Goal: Information Seeking & Learning: Compare options

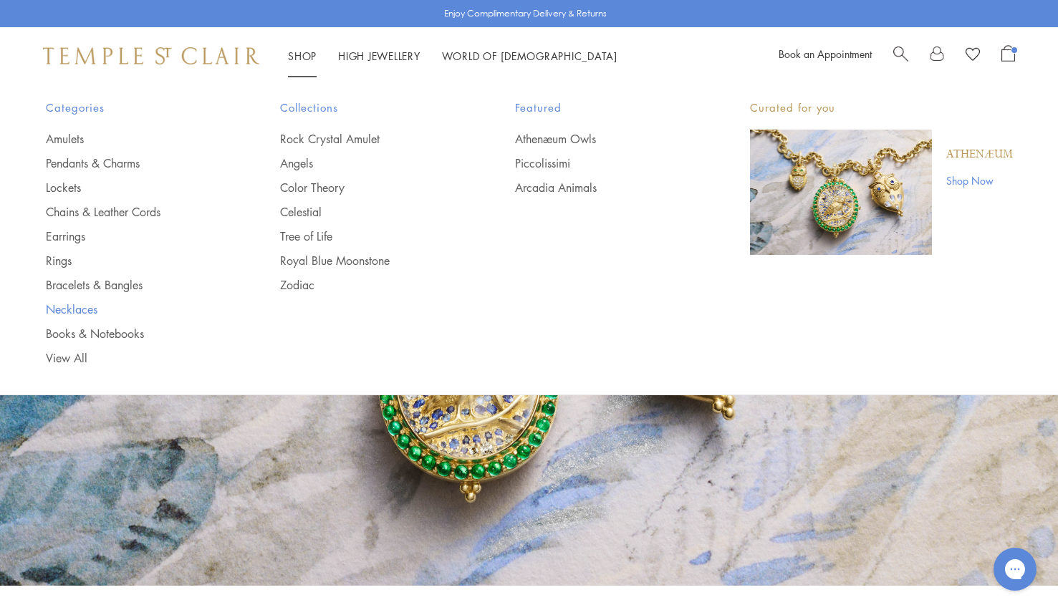
click at [55, 312] on link "Necklaces" at bounding box center [135, 310] width 178 height 16
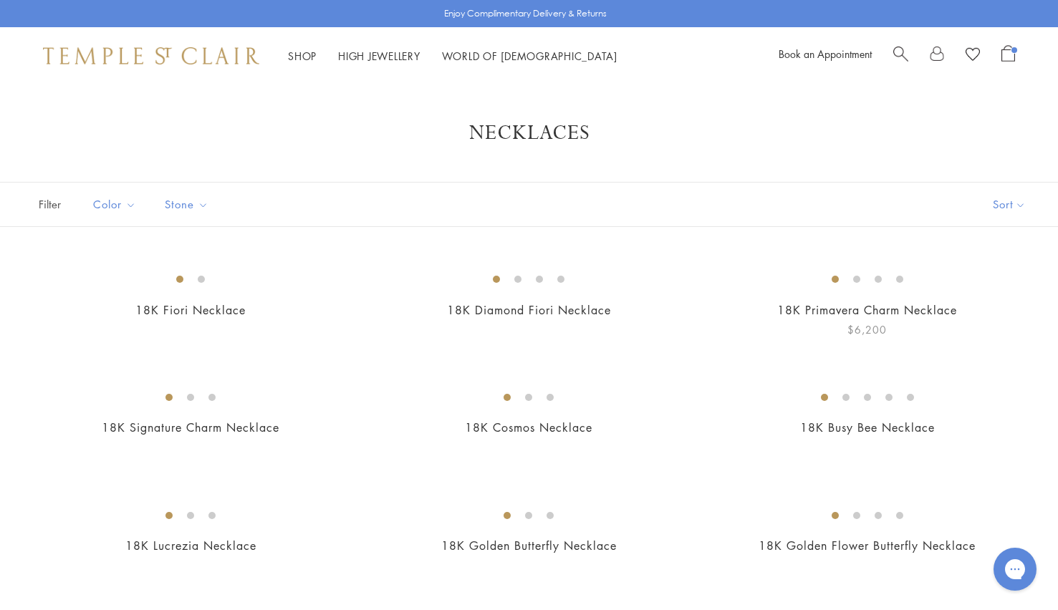
click at [0, 0] on img at bounding box center [0, 0] width 0 height 0
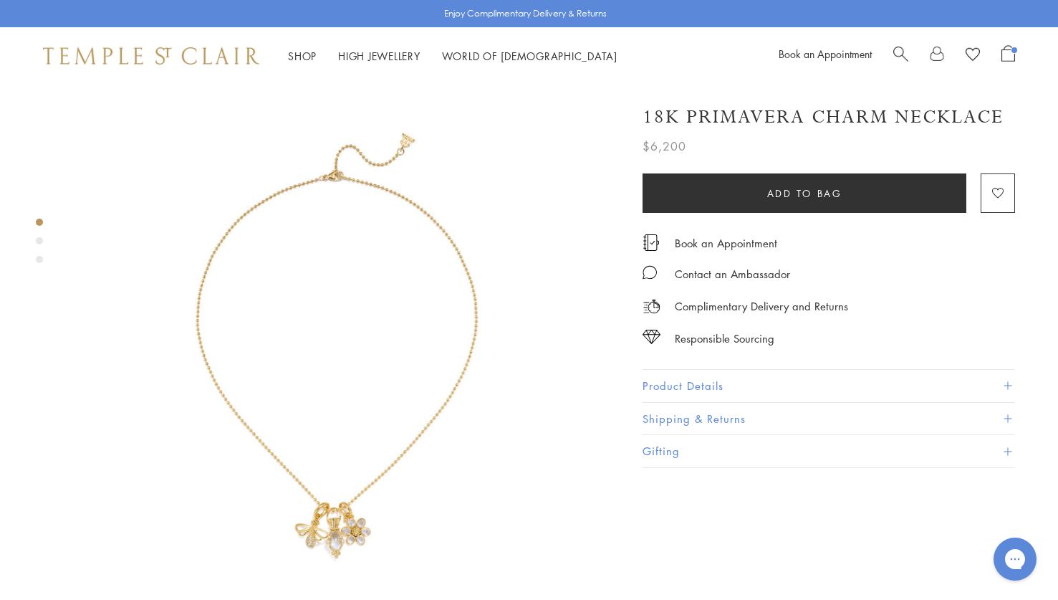
click at [644, 378] on button "Product Details" at bounding box center [829, 386] width 372 height 32
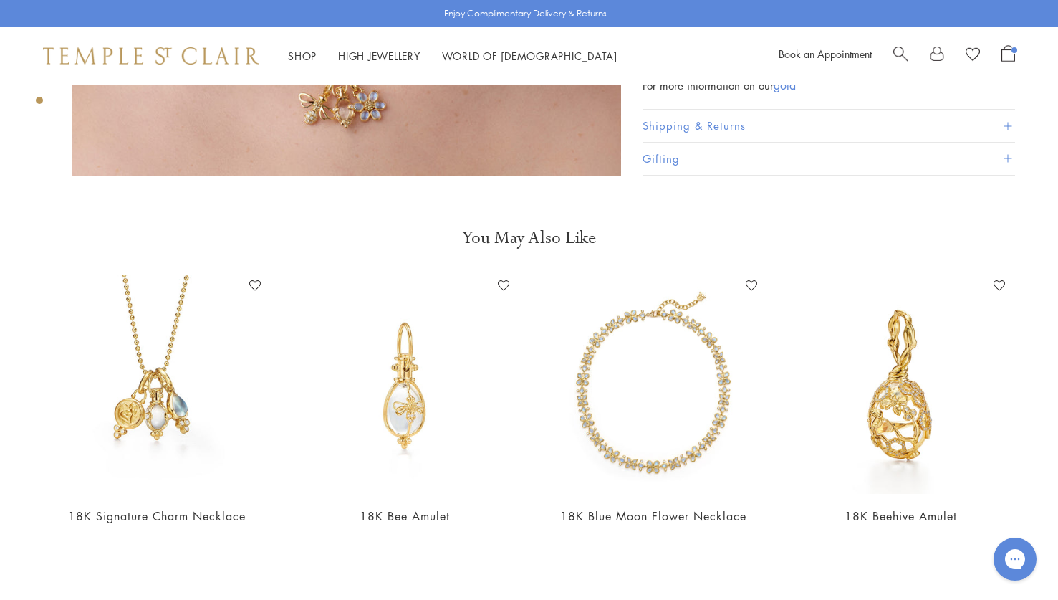
scroll to position [1604, 0]
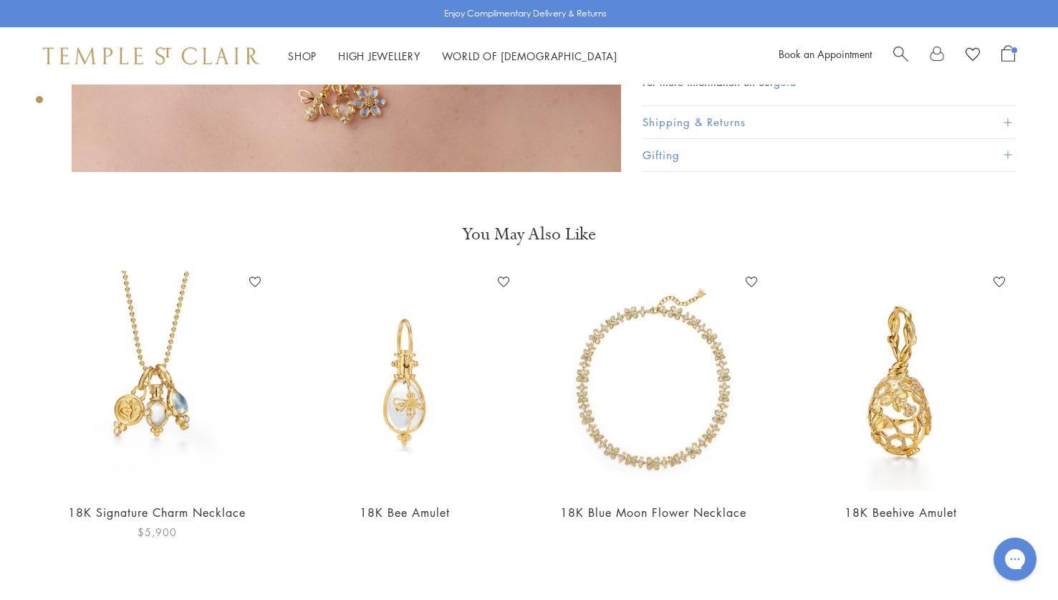
click at [119, 380] on img at bounding box center [156, 380] width 219 height 219
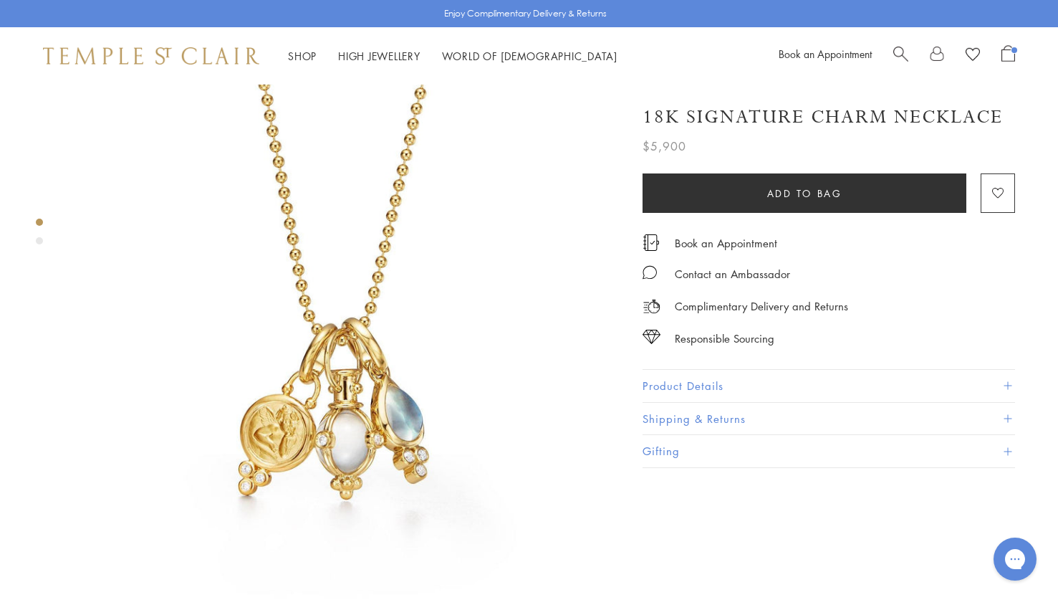
click at [39, 241] on div "Product gallery navigation" at bounding box center [39, 240] width 7 height 7
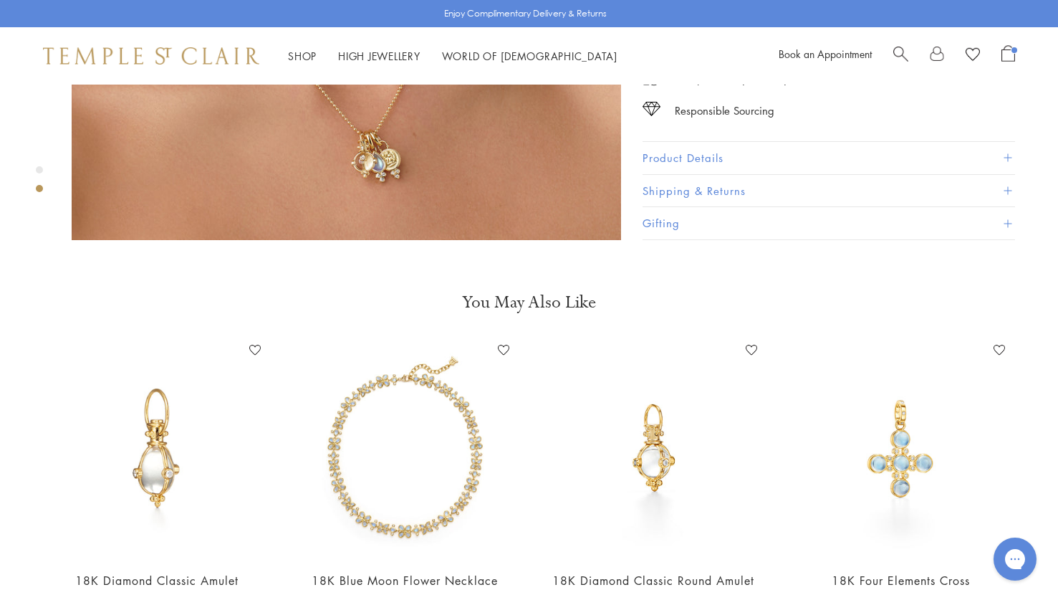
scroll to position [966, 0]
click at [887, 438] on img at bounding box center [900, 447] width 219 height 219
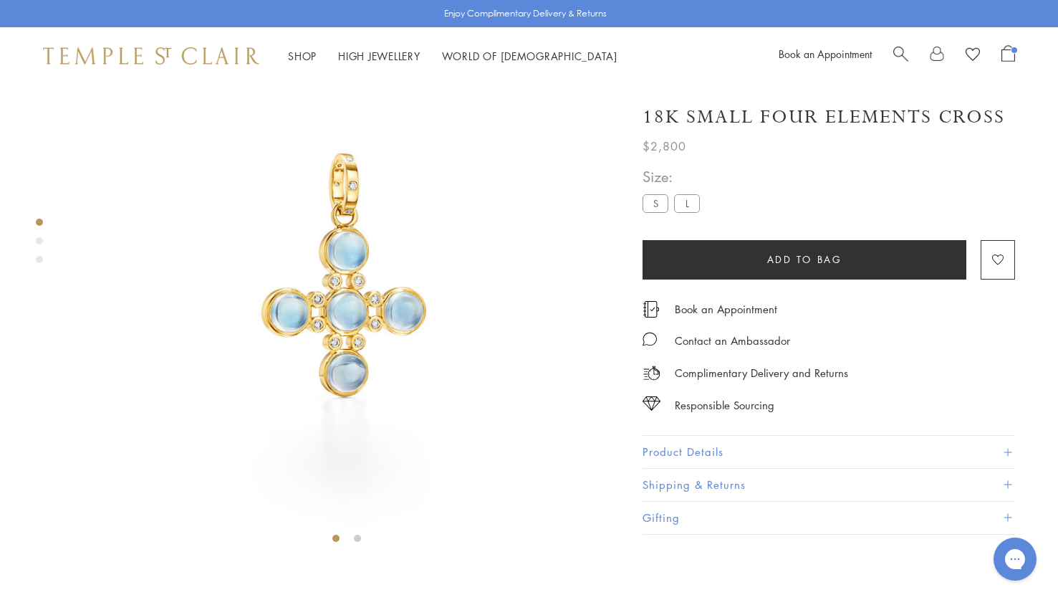
click at [679, 204] on label "L" at bounding box center [687, 203] width 26 height 18
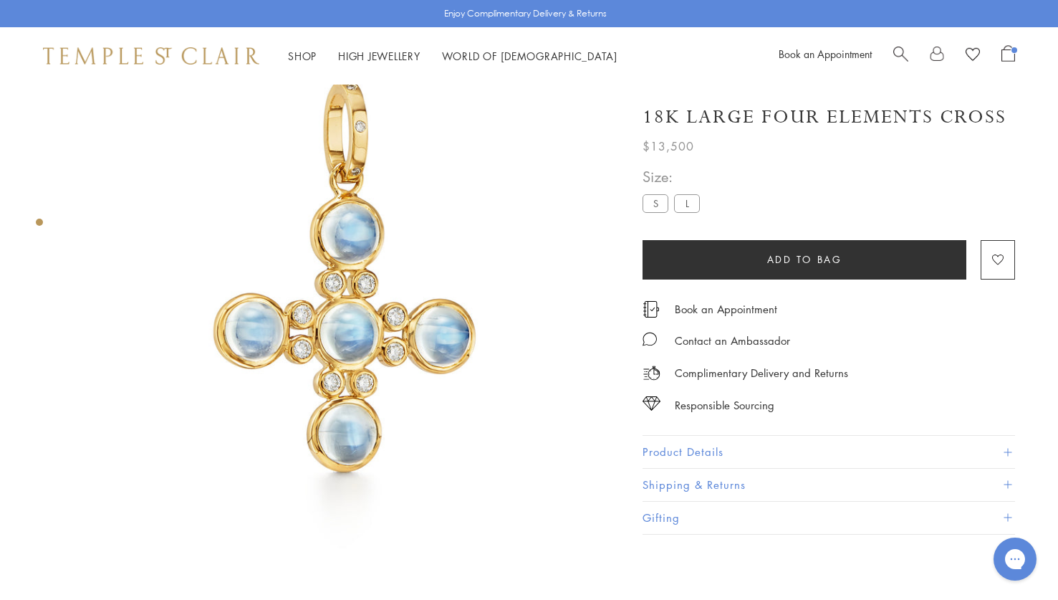
click at [651, 206] on label "S" at bounding box center [656, 203] width 26 height 18
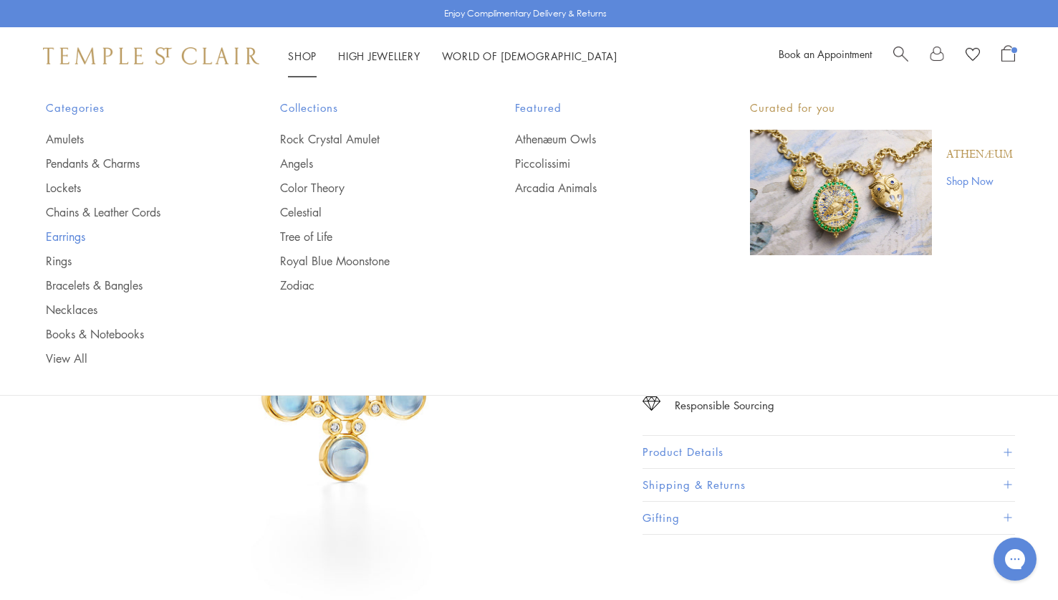
click at [63, 236] on link "Earrings" at bounding box center [135, 236] width 178 height 16
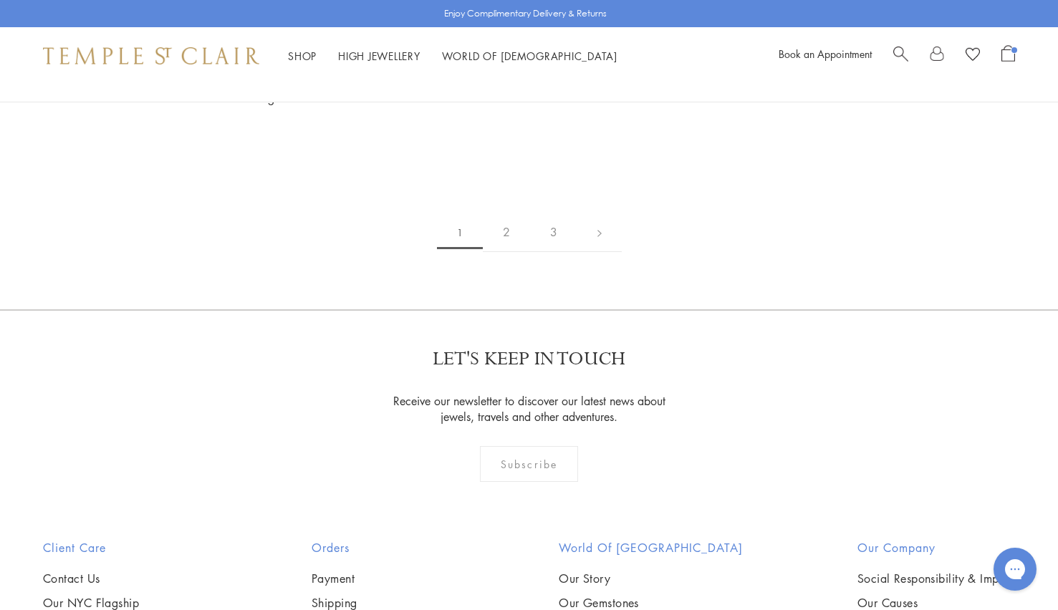
scroll to position [2220, 0]
click at [0, 0] on img at bounding box center [0, 0] width 0 height 0
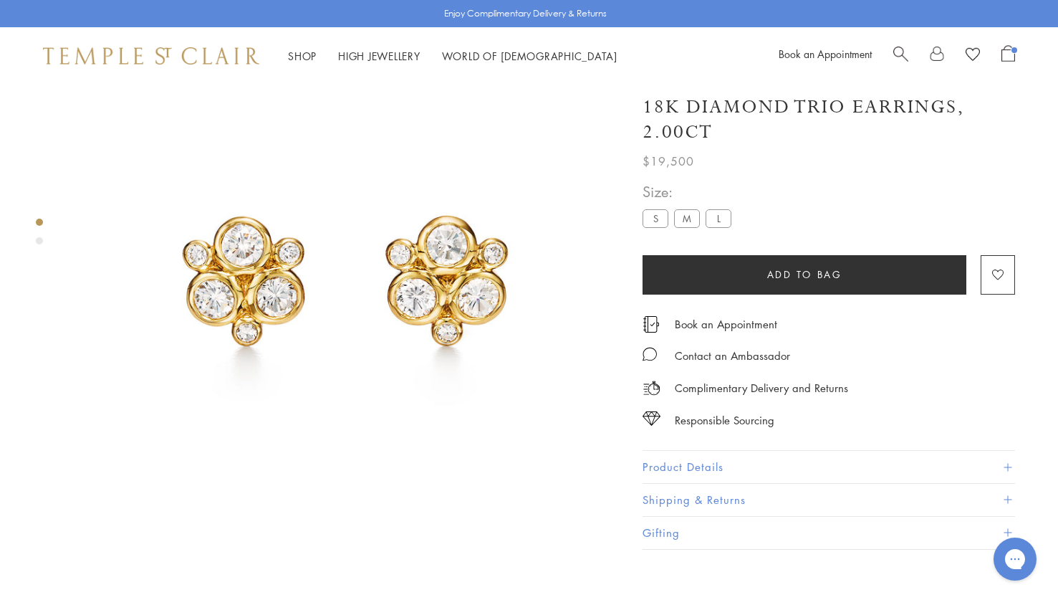
click at [713, 226] on label "L" at bounding box center [719, 219] width 26 height 18
click at [687, 222] on label "M" at bounding box center [687, 219] width 26 height 18
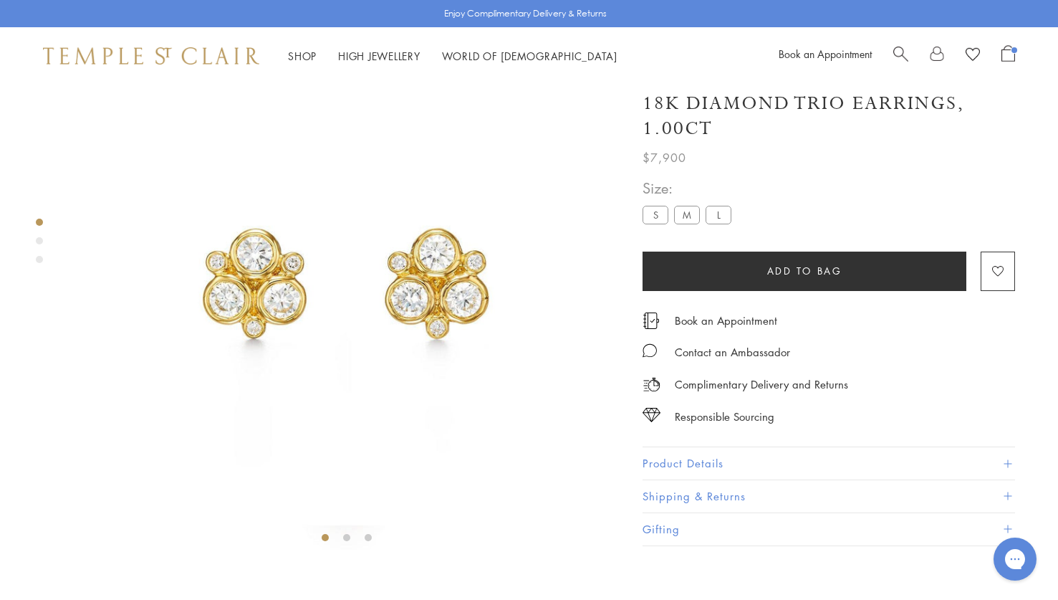
click at [658, 224] on label "S" at bounding box center [656, 215] width 26 height 18
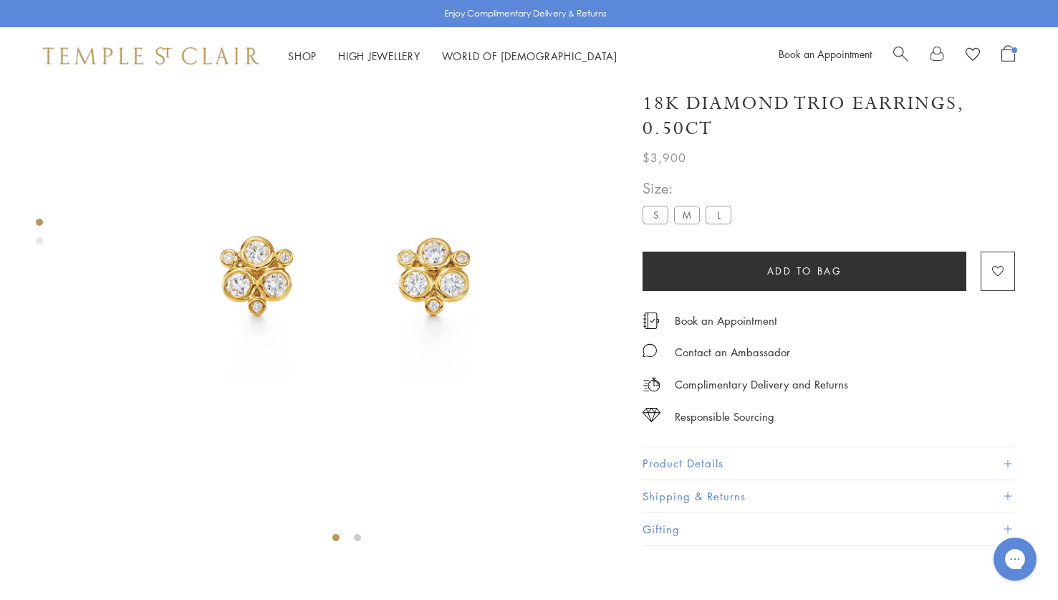
click at [688, 224] on label "M" at bounding box center [687, 215] width 26 height 18
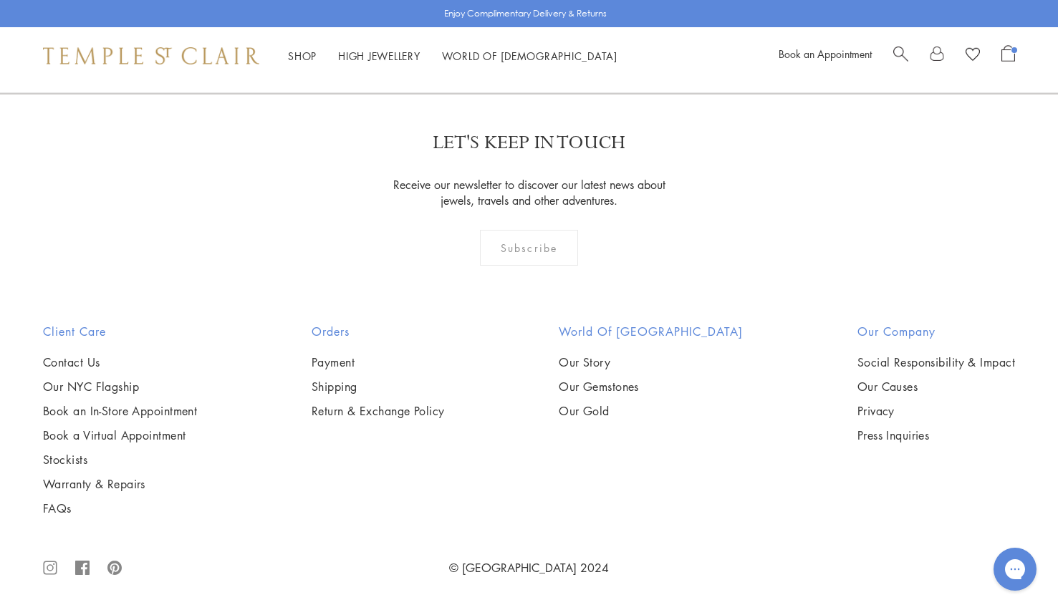
scroll to position [6976, 0]
click at [0, 0] on img at bounding box center [0, 0] width 0 height 0
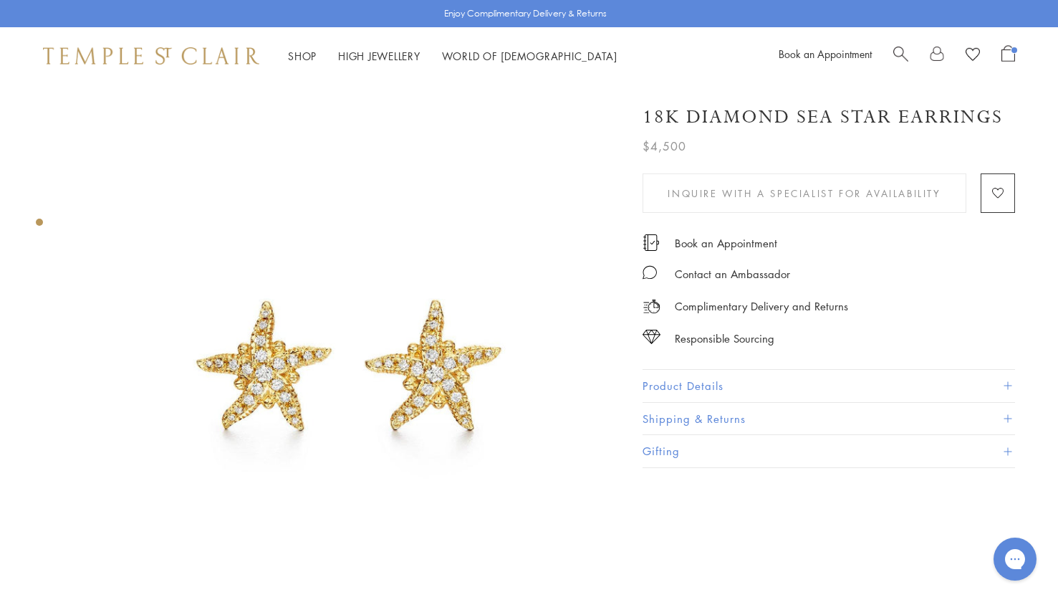
click at [711, 385] on button "Product Details" at bounding box center [829, 386] width 372 height 32
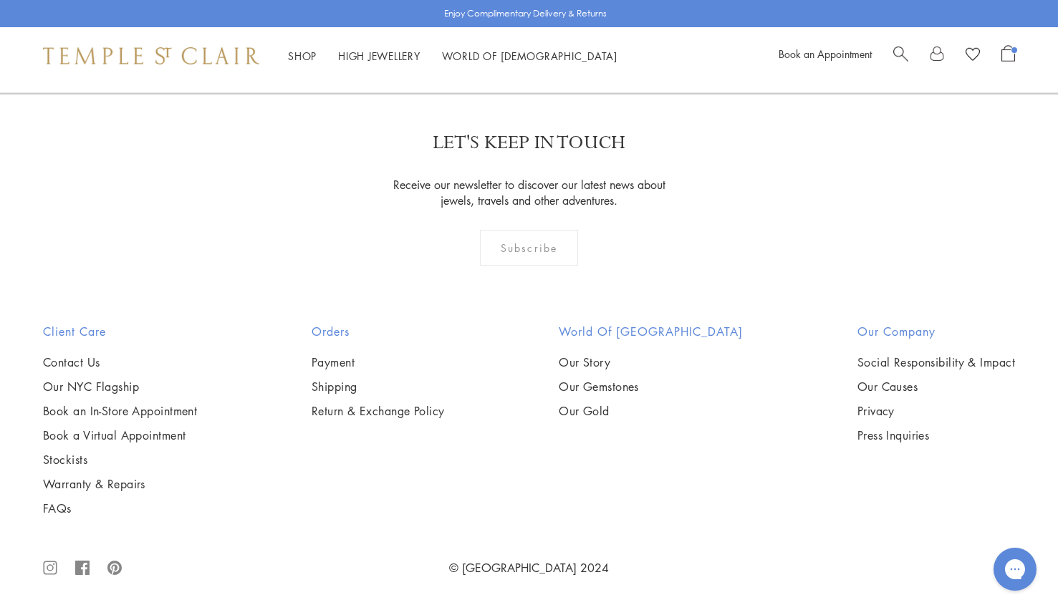
scroll to position [7086, 0]
click at [508, 36] on link "2" at bounding box center [506, 15] width 47 height 39
click at [572, 36] on link "3" at bounding box center [575, 15] width 47 height 39
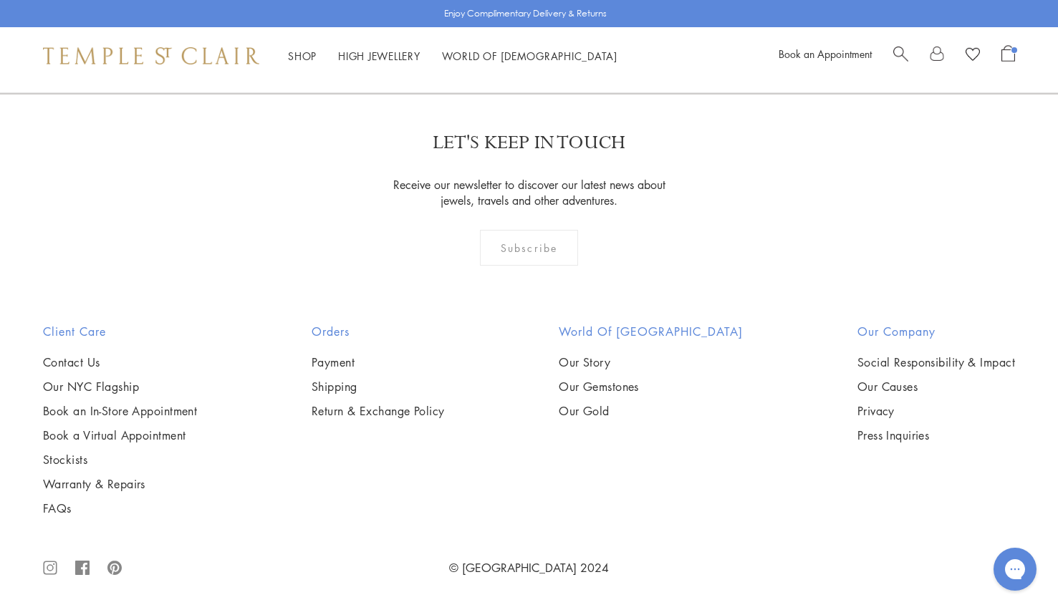
click at [503, 36] on link "1" at bounding box center [504, 15] width 47 height 39
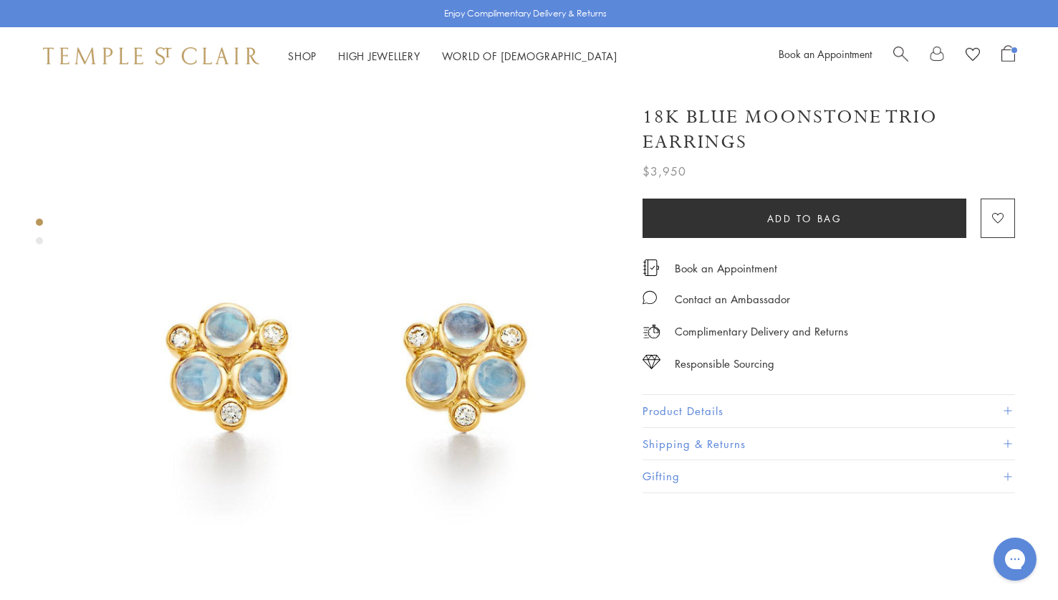
click at [654, 409] on button "Product Details" at bounding box center [829, 411] width 372 height 32
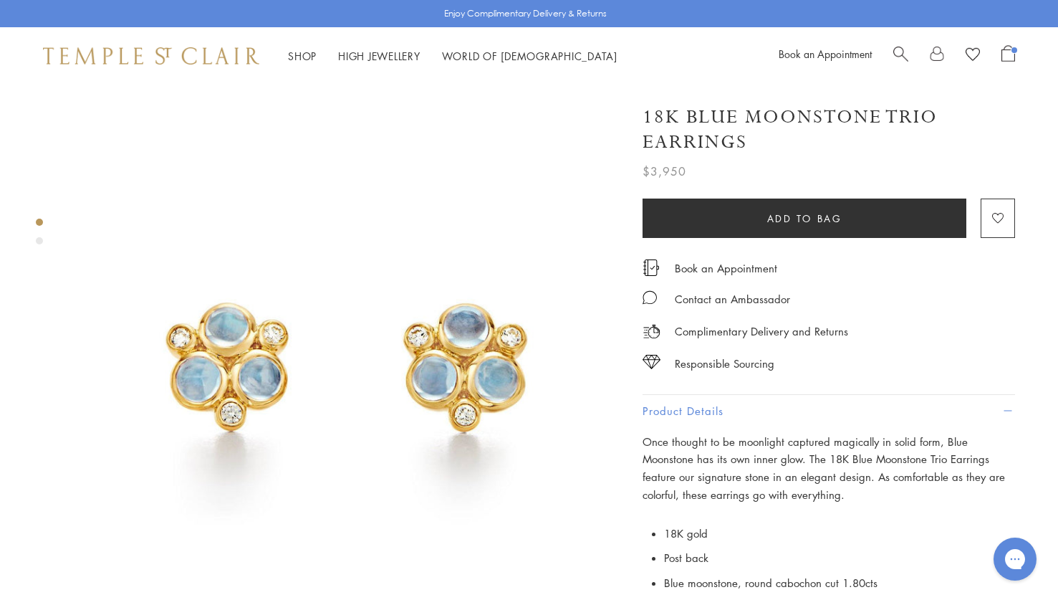
click at [971, 56] on image at bounding box center [973, 54] width 14 height 13
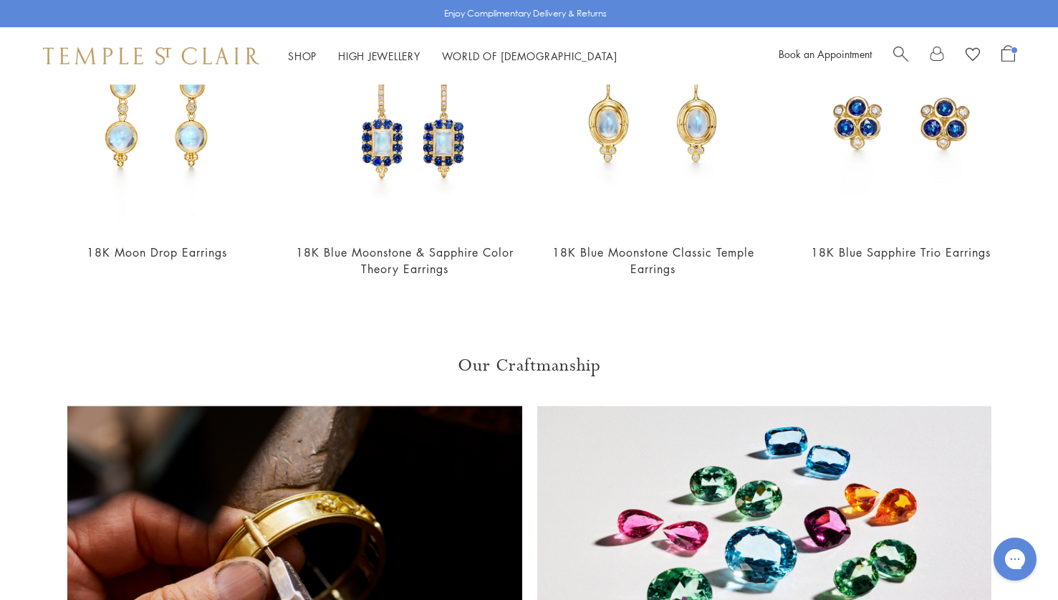
scroll to position [1294, 0]
click at [850, 112] on img at bounding box center [900, 119] width 219 height 219
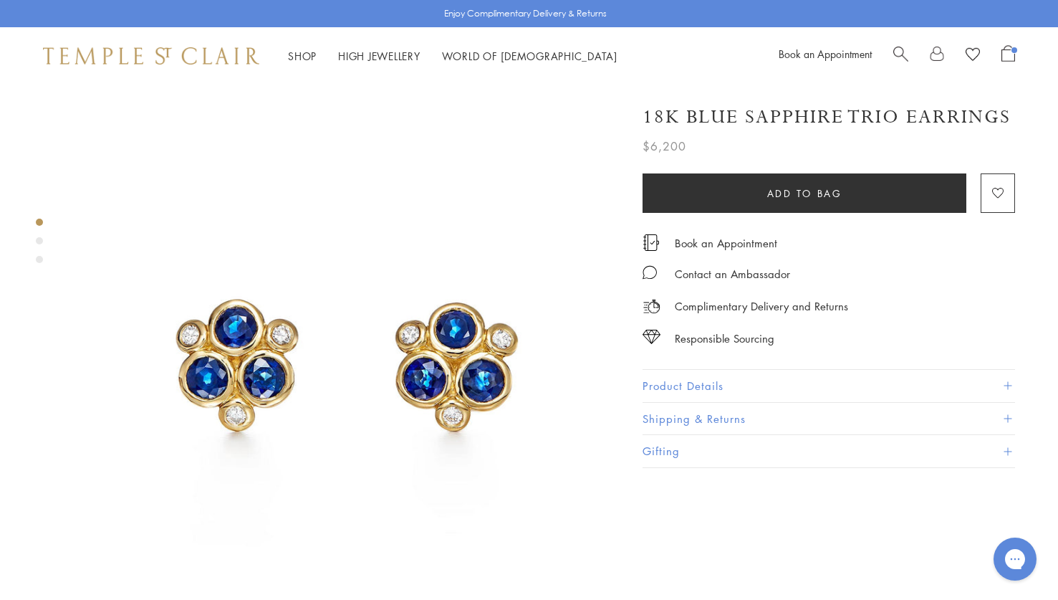
click at [657, 380] on button "Product Details" at bounding box center [829, 386] width 372 height 32
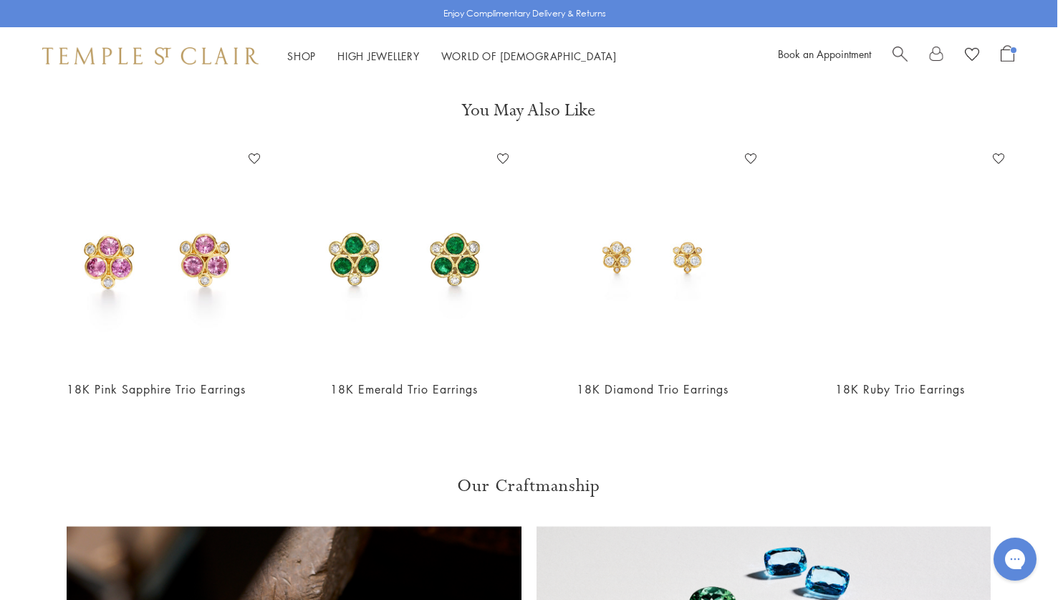
scroll to position [1728, 1]
